Goal: Find specific page/section

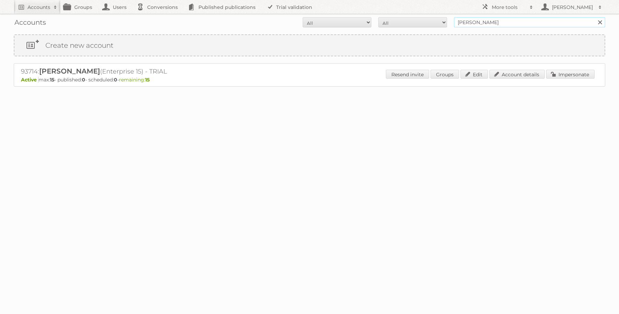
click at [482, 23] on input "kooyman" at bounding box center [529, 22] width 151 height 10
type input "k"
type input "horesca"
click at [594, 17] on input "Search" at bounding box center [599, 22] width 10 height 10
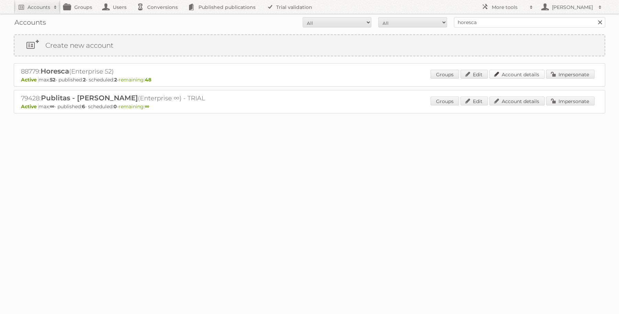
click at [511, 74] on link "Account details" at bounding box center [516, 74] width 55 height 9
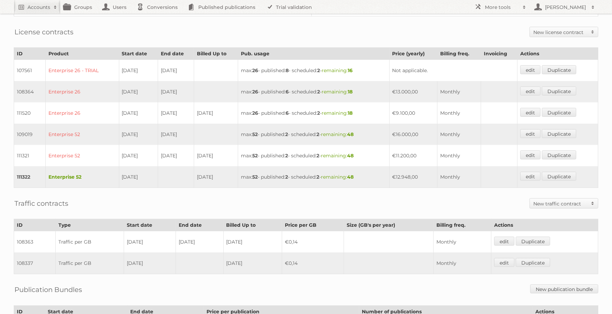
scroll to position [172, 0]
